Goal: Task Accomplishment & Management: Manage account settings

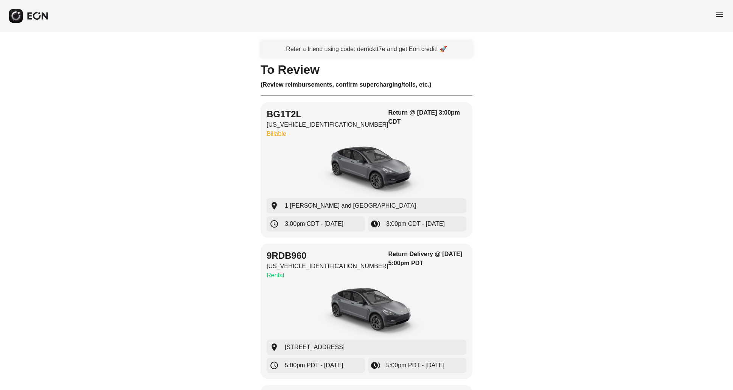
click at [318, 54] on div "Refer a friend using code: derricktt7e and get Eon credit! 🚀" at bounding box center [367, 49] width 212 height 17
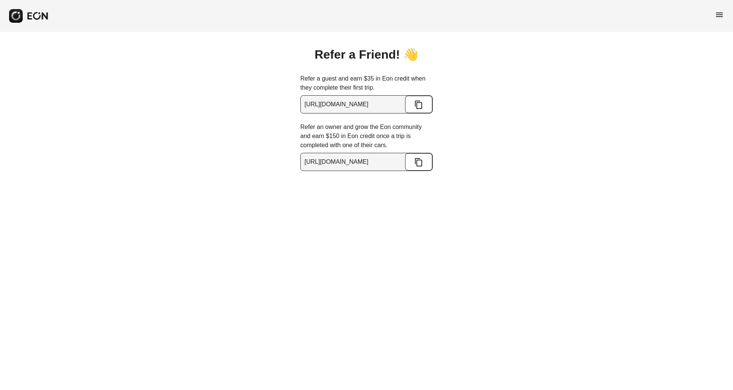
click at [534, 82] on div "Refer a Friend! 👋 Refer a guest and earn $35 in Eon credit when they complete t…" at bounding box center [366, 101] width 733 height 139
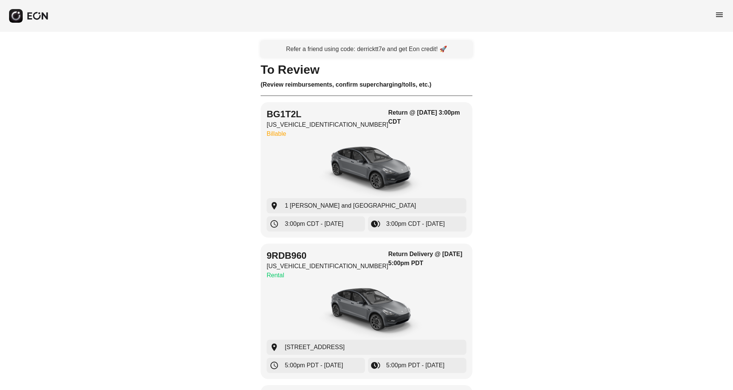
click at [719, 18] on span "menu" at bounding box center [719, 14] width 9 height 9
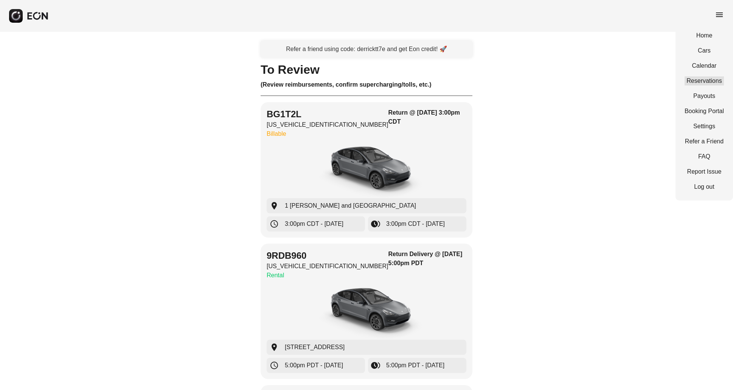
click at [705, 82] on link "Reservations" at bounding box center [704, 80] width 39 height 9
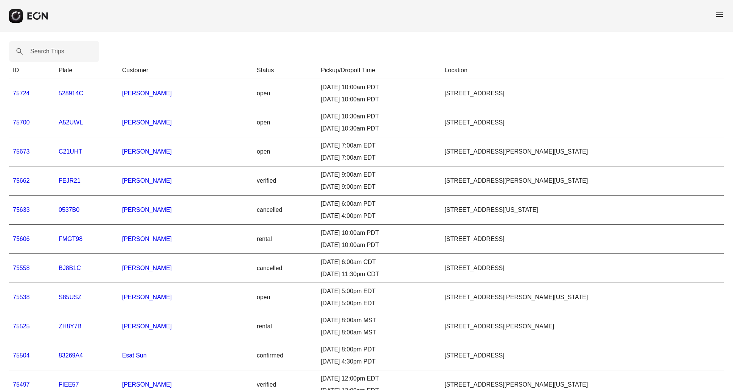
click at [284, 63] on th "Status" at bounding box center [285, 70] width 64 height 17
drag, startPoint x: 43, startPoint y: 57, endPoint x: 52, endPoint y: 61, distance: 9.8
click at [43, 57] on Trips "Search Trips" at bounding box center [54, 51] width 90 height 21
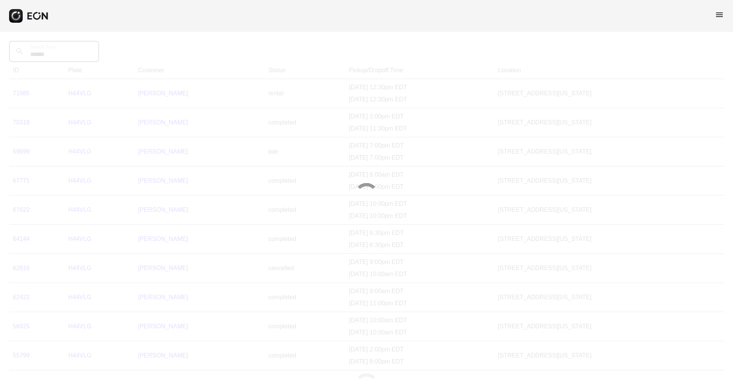
type Trips "******"
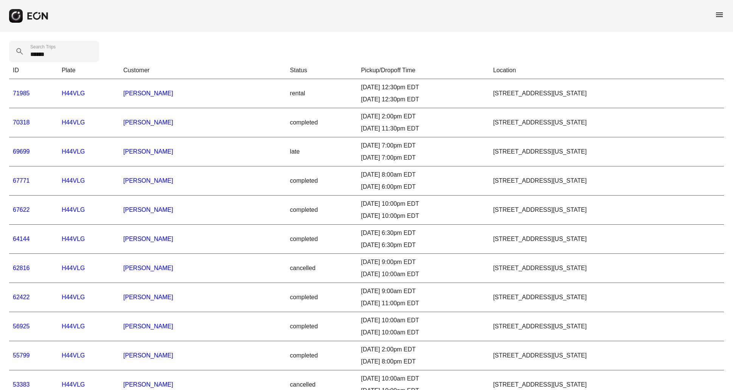
click at [24, 95] on link "71985" at bounding box center [21, 93] width 17 height 6
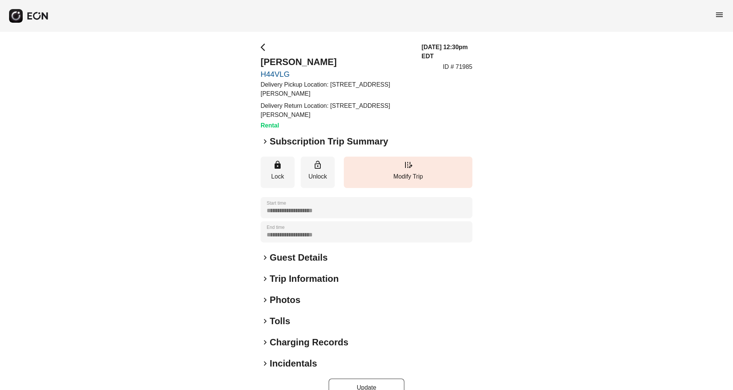
click at [267, 142] on span "keyboard_arrow_right" at bounding box center [265, 141] width 9 height 9
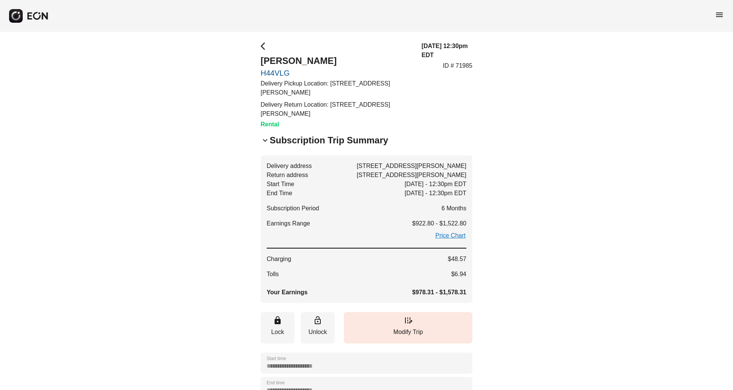
scroll to position [2, 0]
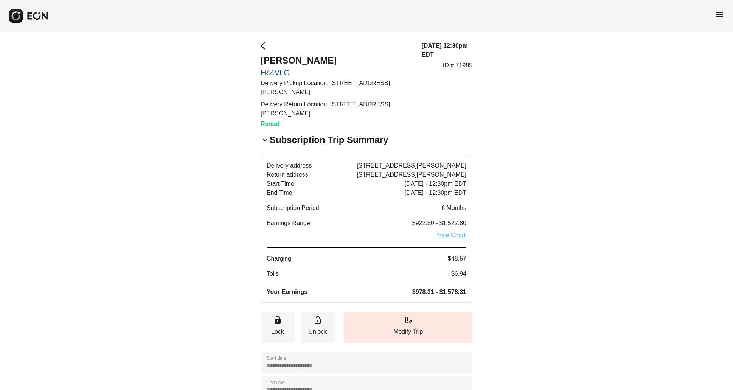
click at [458, 237] on link "Price Chart" at bounding box center [451, 235] width 32 height 9
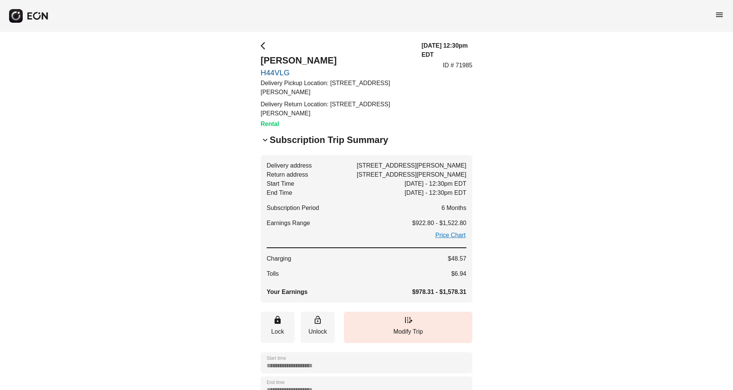
click at [638, 131] on div "**********" at bounding box center [366, 296] width 733 height 533
click at [261, 48] on span "arrow_back_ios" at bounding box center [265, 45] width 9 height 9
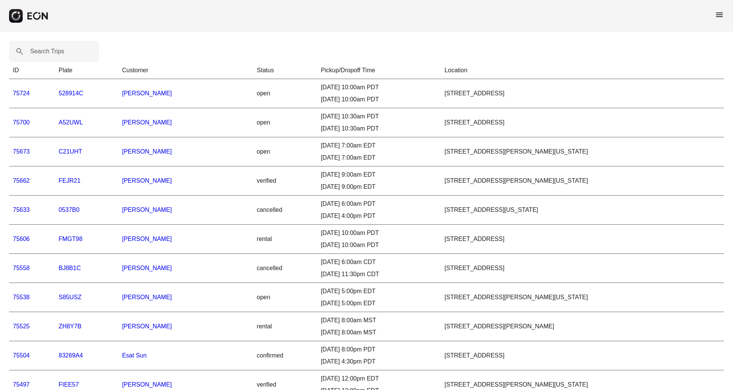
click at [17, 355] on link "75504" at bounding box center [21, 355] width 17 height 6
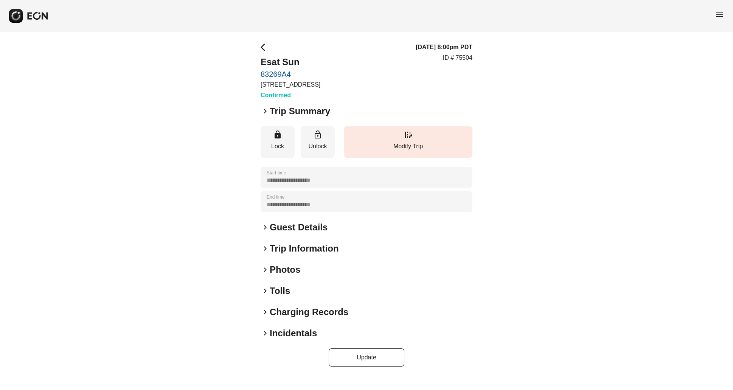
click at [266, 114] on span "keyboard_arrow_right" at bounding box center [265, 111] width 9 height 9
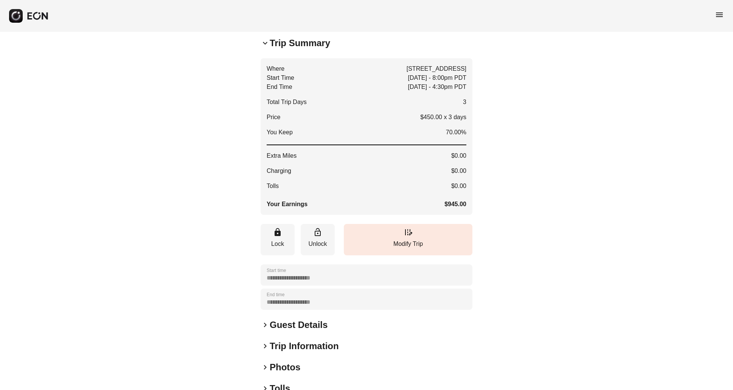
scroll to position [69, 0]
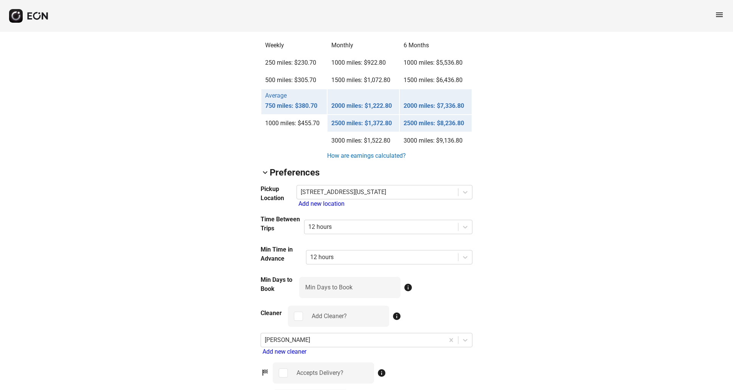
scroll to position [639, 0]
